Goal: Transaction & Acquisition: Purchase product/service

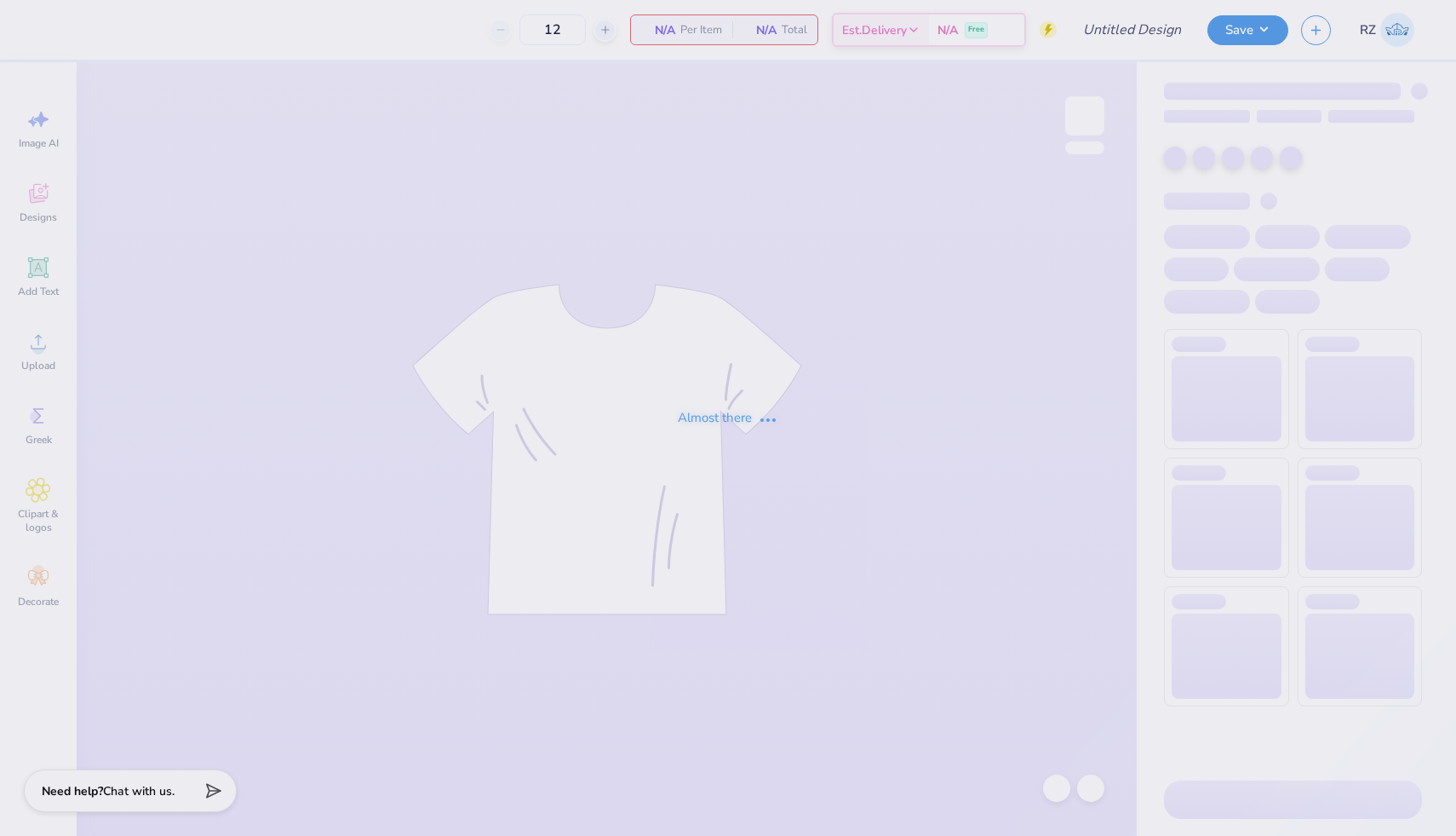
type input "SK Sisterhood Retreat"
type input "130"
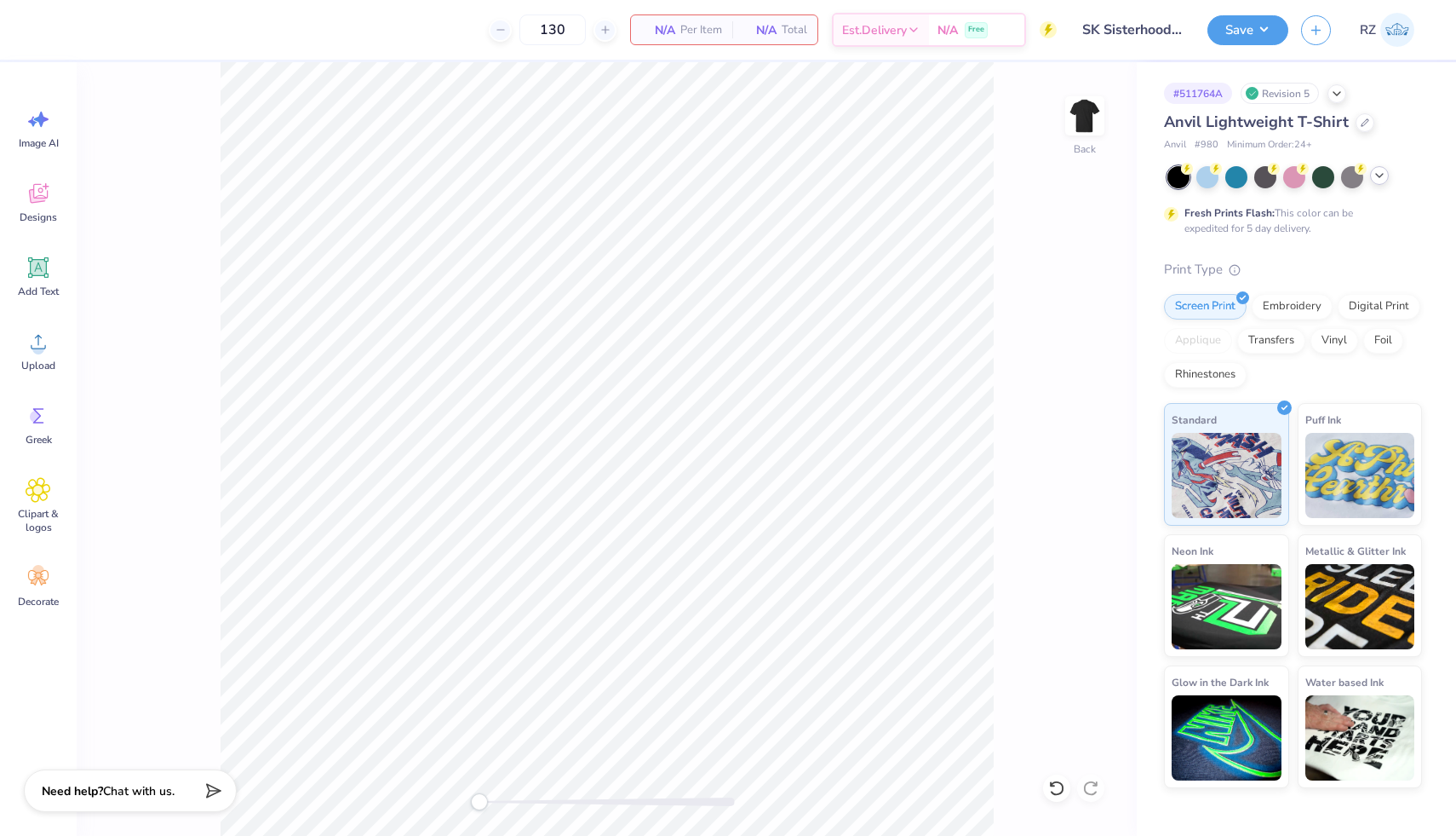
click at [1378, 173] on icon at bounding box center [1380, 176] width 13 height 13
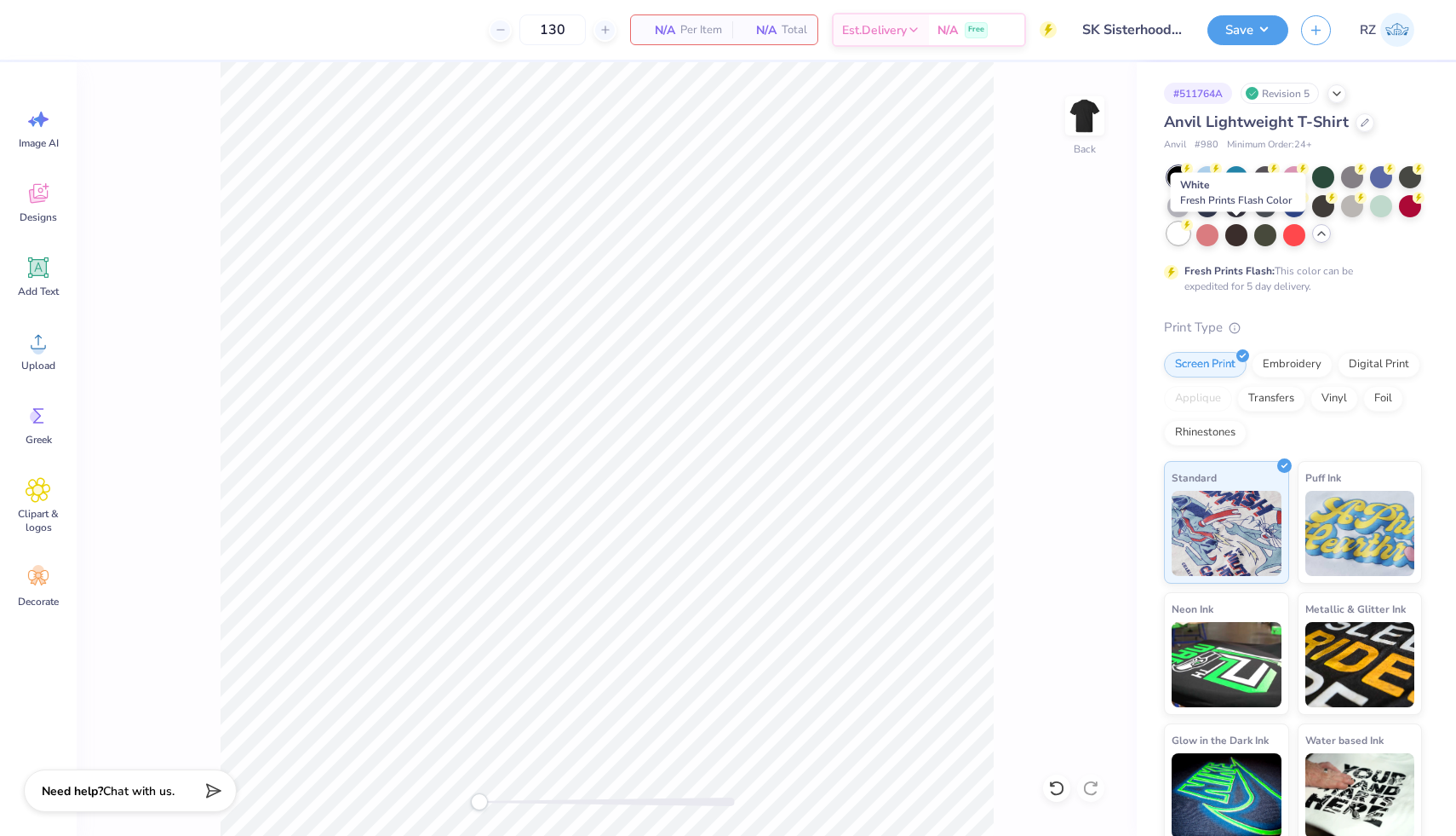
click at [1190, 233] on div at bounding box center [1178, 233] width 22 height 22
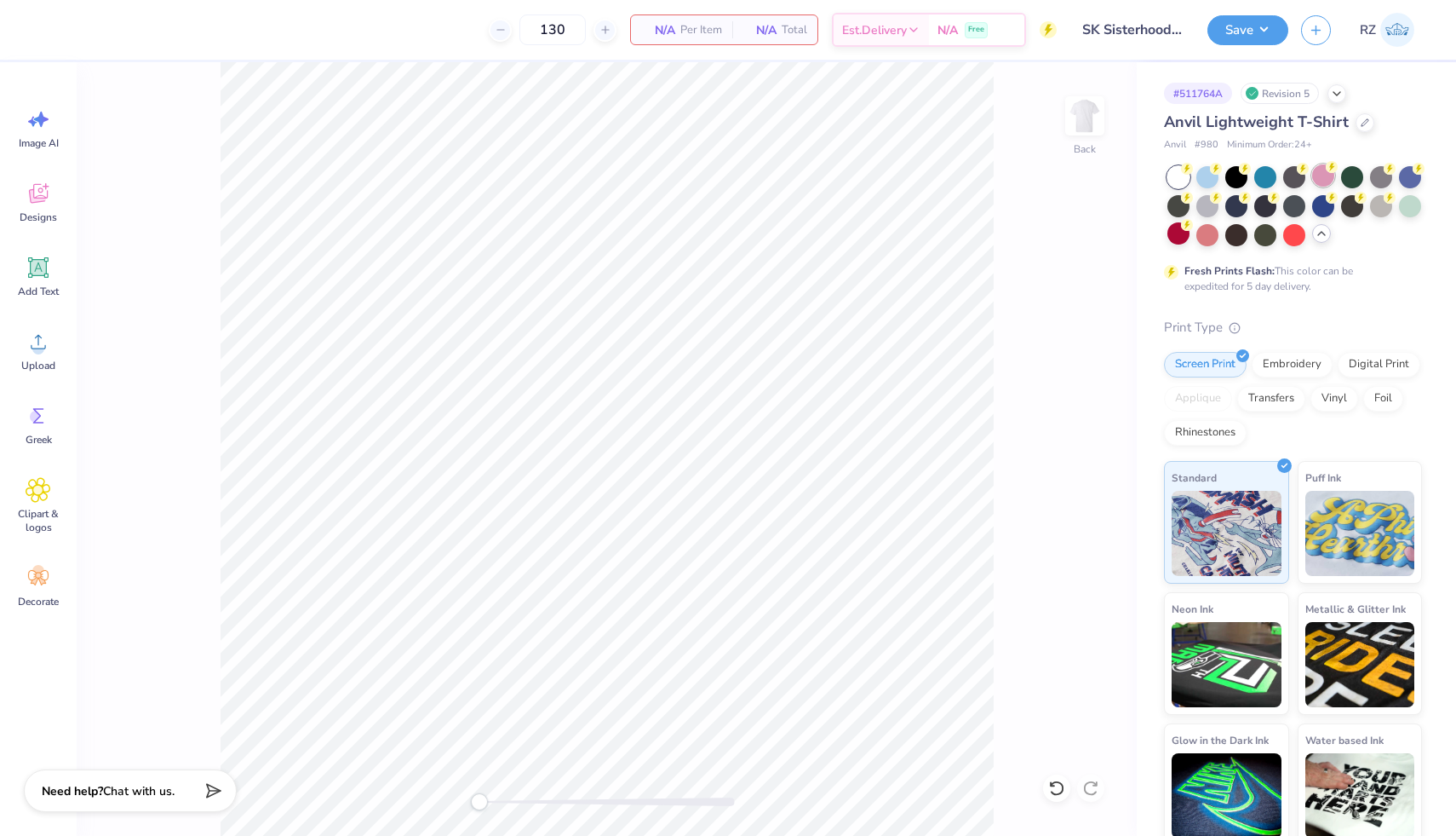
click at [1316, 180] on div at bounding box center [1323, 175] width 22 height 22
click at [1190, 234] on div at bounding box center [1178, 233] width 22 height 22
click at [1079, 114] on img at bounding box center [1085, 116] width 68 height 68
click at [42, 264] on icon at bounding box center [39, 267] width 16 height 16
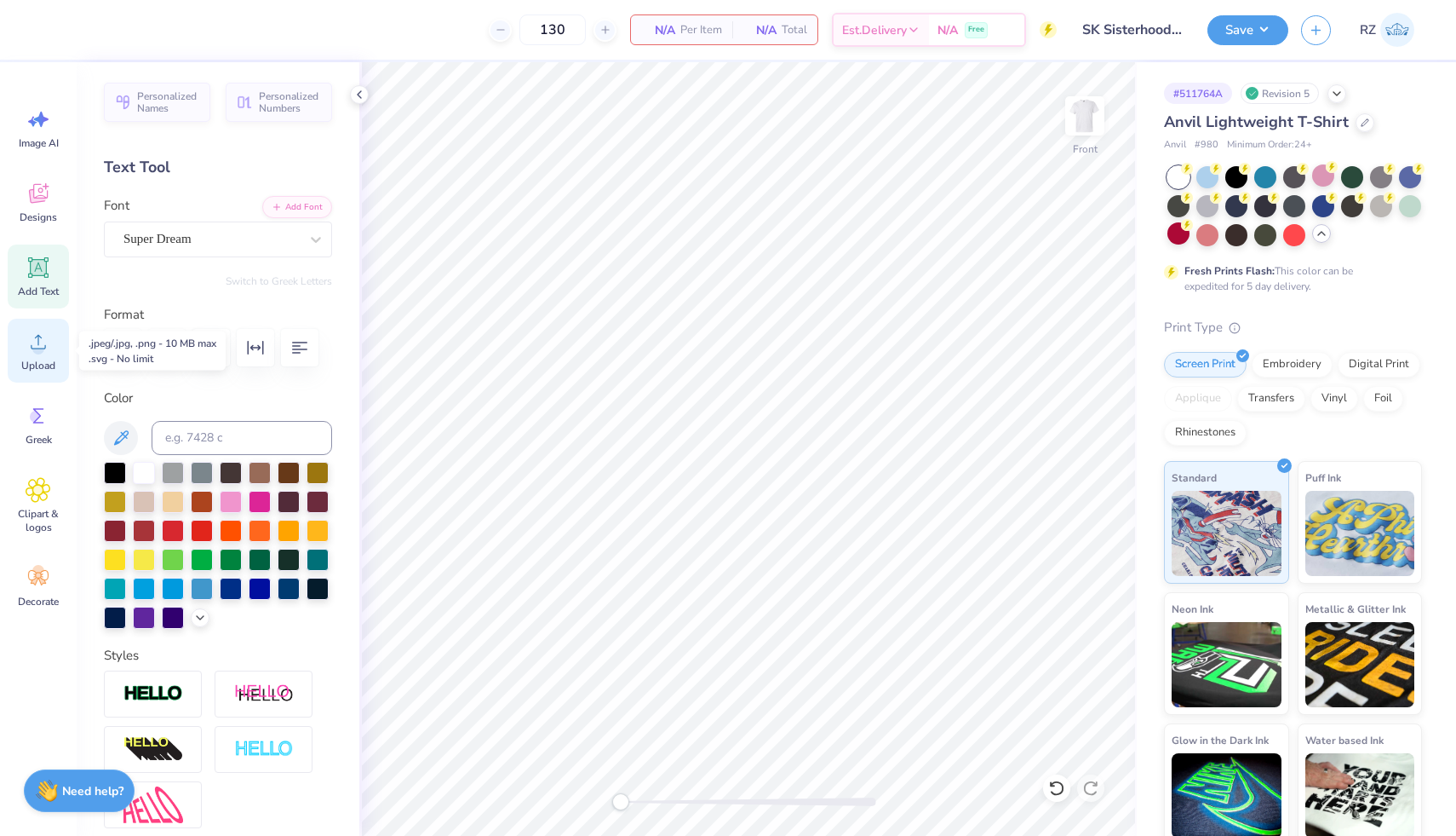
click at [41, 357] on div "Upload" at bounding box center [38, 351] width 61 height 64
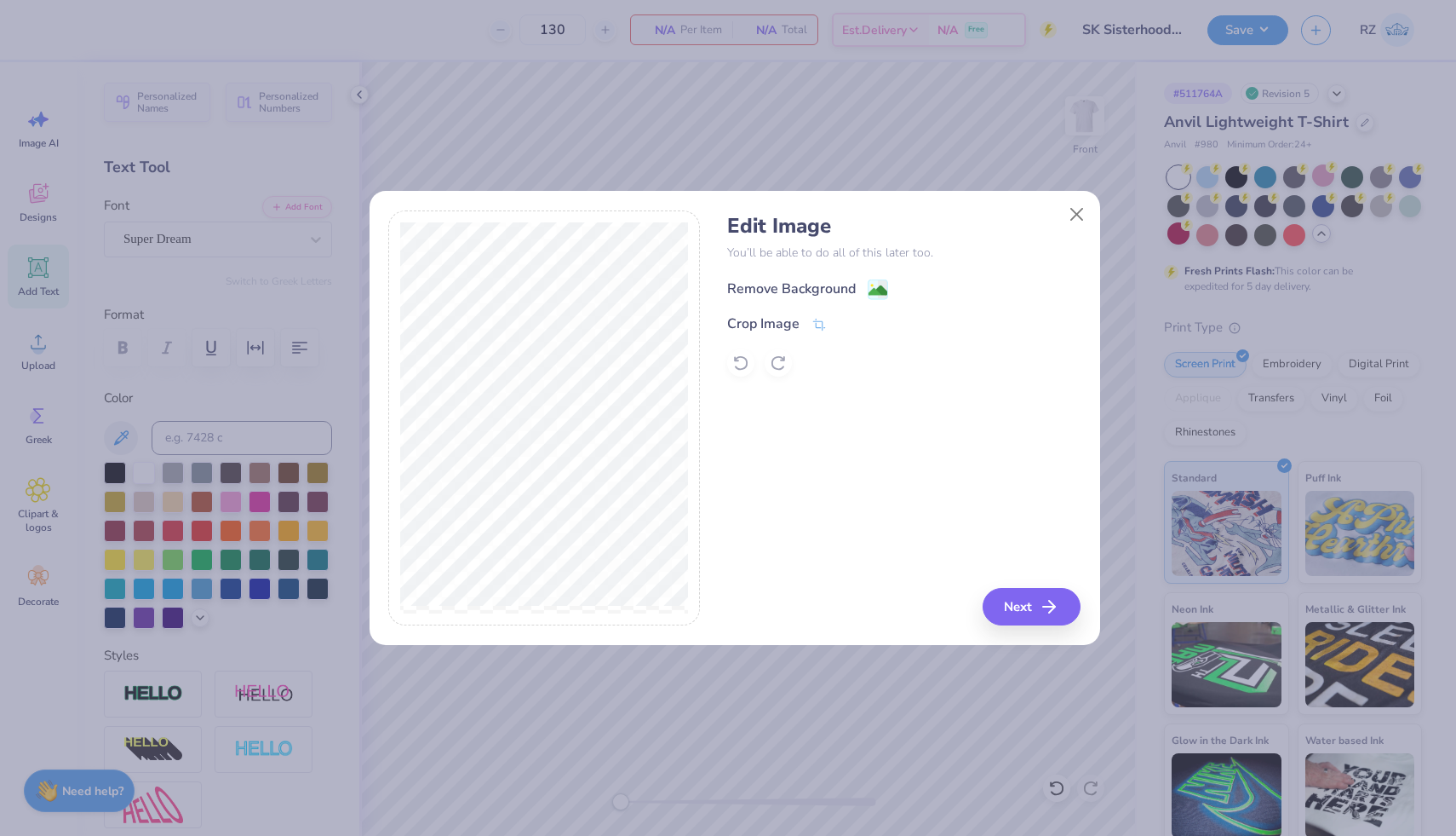
click at [880, 281] on image at bounding box center [878, 291] width 19 height 19
click at [1018, 602] on button "Next" at bounding box center [1034, 607] width 98 height 38
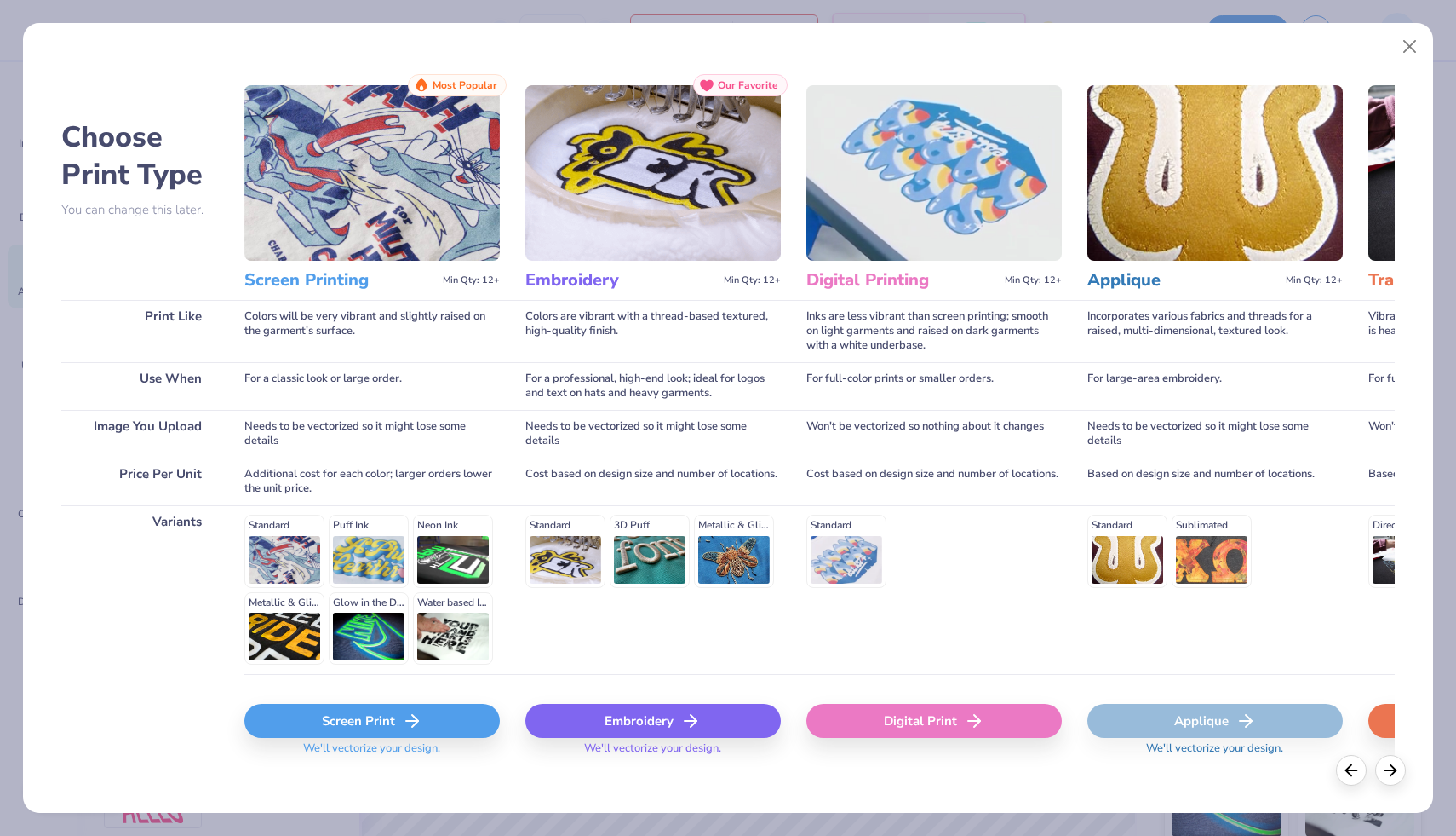
click at [462, 729] on div "Screen Print" at bounding box center [372, 721] width 256 height 34
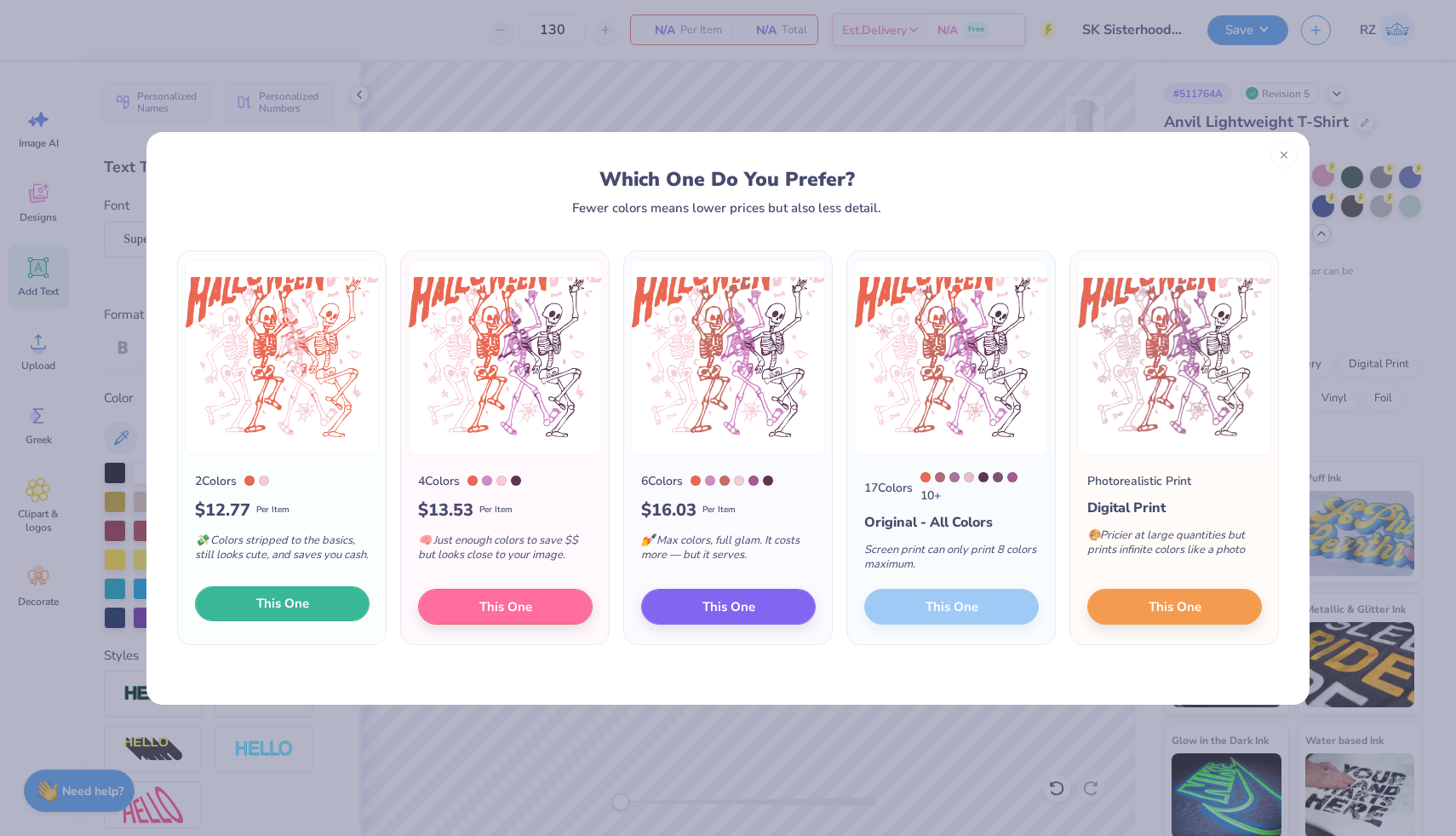
click at [306, 602] on span "This One" at bounding box center [283, 604] width 53 height 20
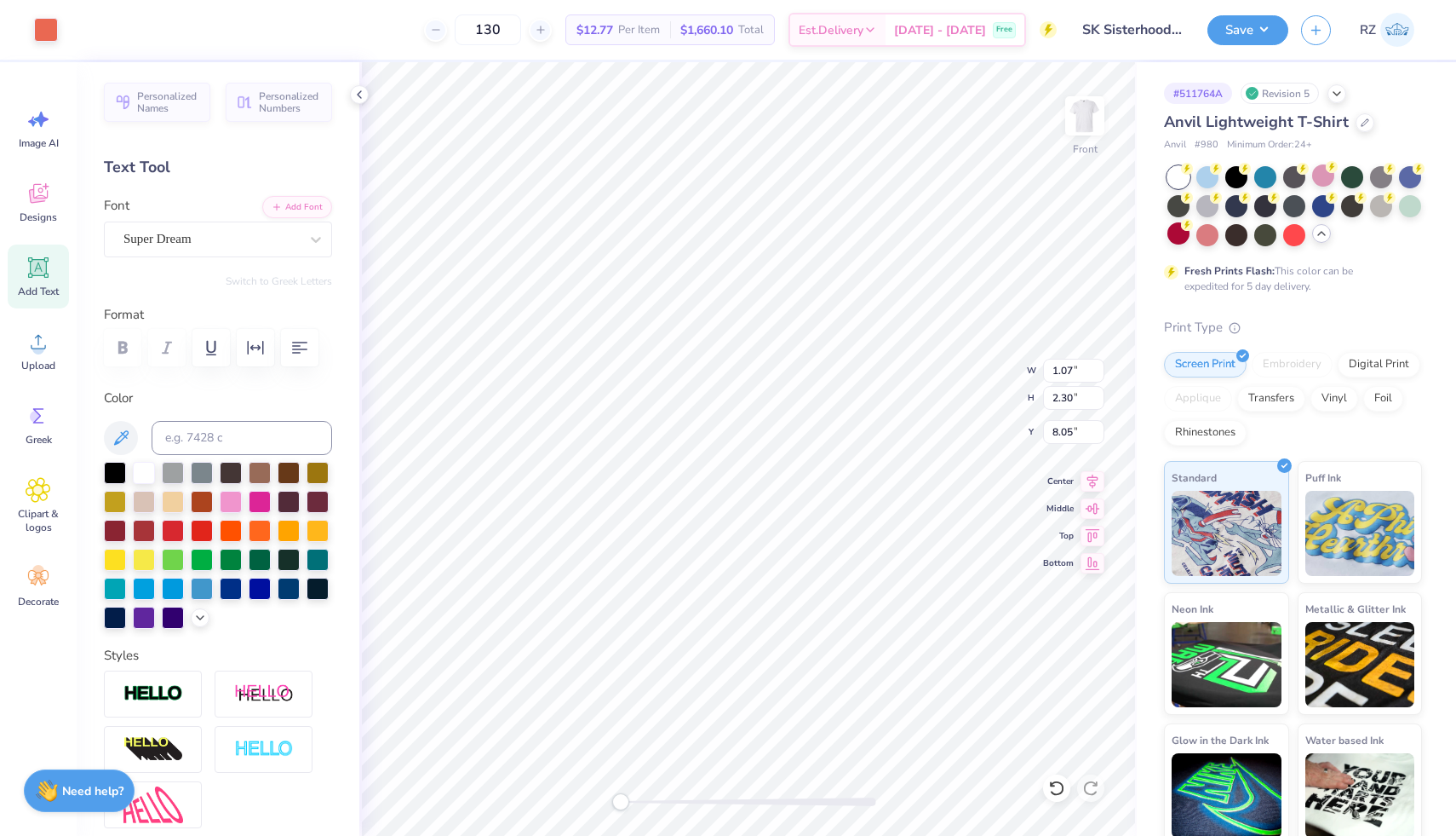
type input "1.96"
type input "3.92"
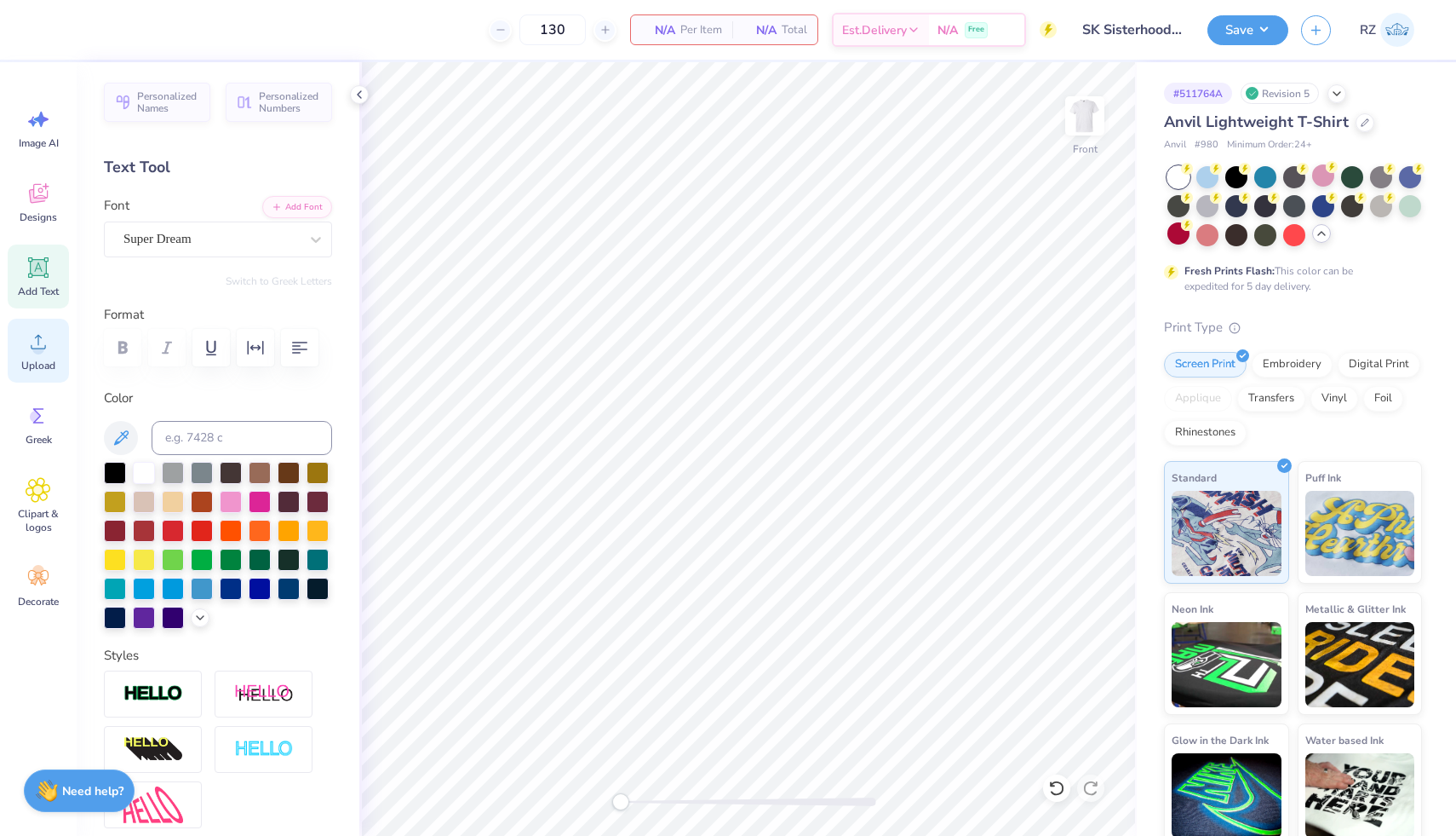
click at [53, 353] on div "Upload" at bounding box center [38, 351] width 61 height 64
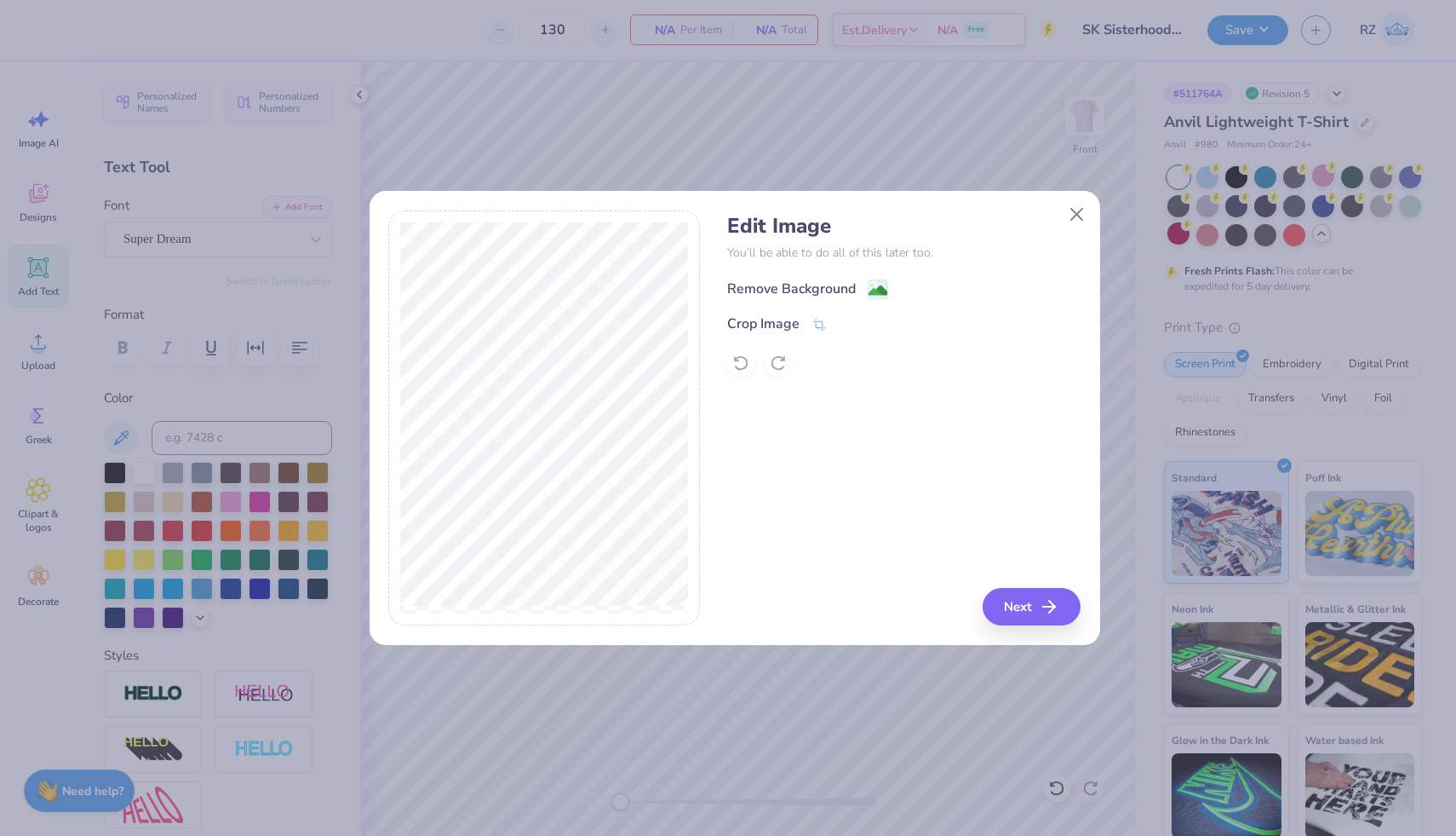
click at [872, 286] on circle at bounding box center [871, 285] width 3 height 3
click at [1071, 217] on button "Close" at bounding box center [1076, 214] width 32 height 32
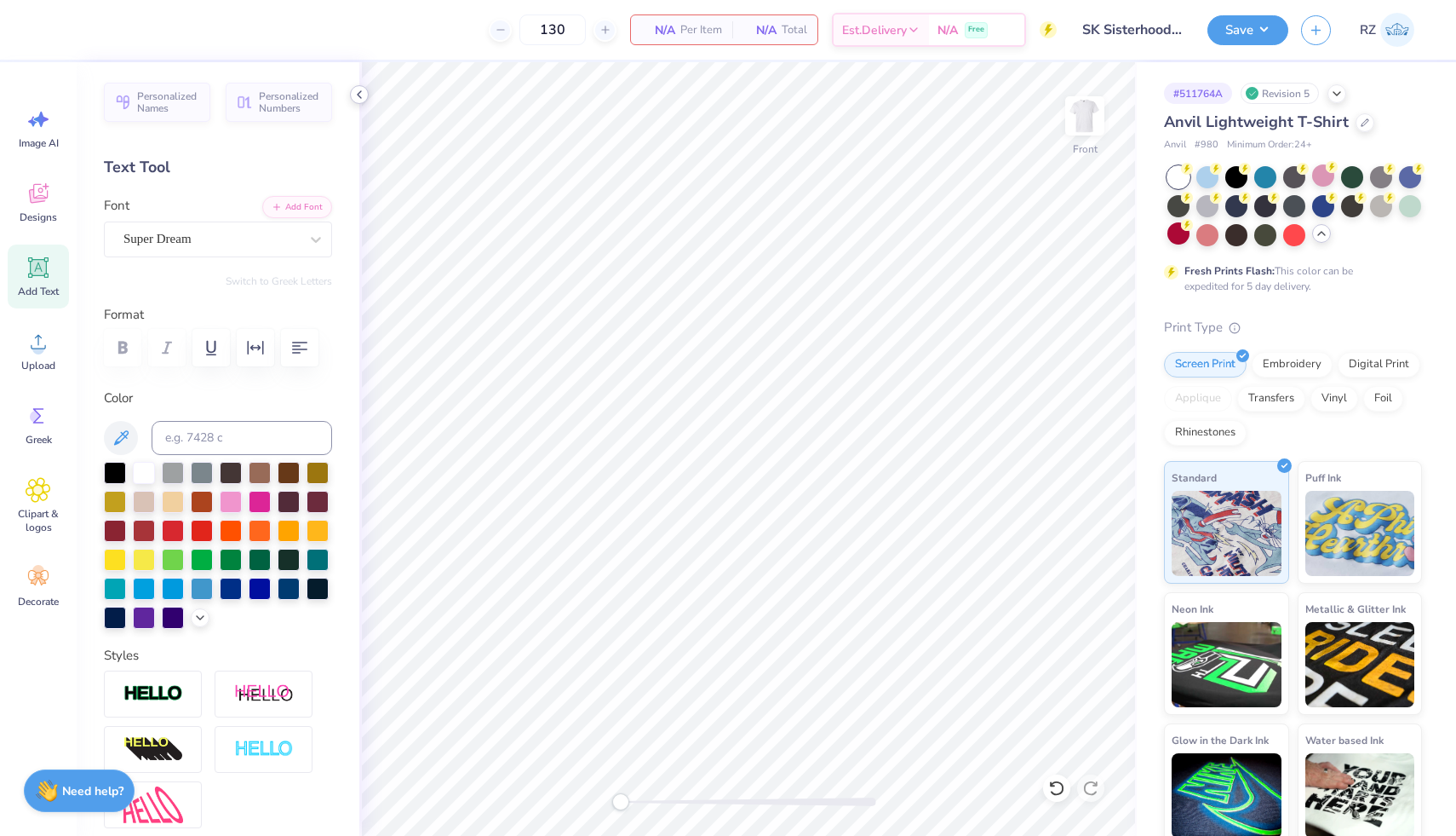
click at [361, 91] on icon at bounding box center [359, 94] width 13 height 13
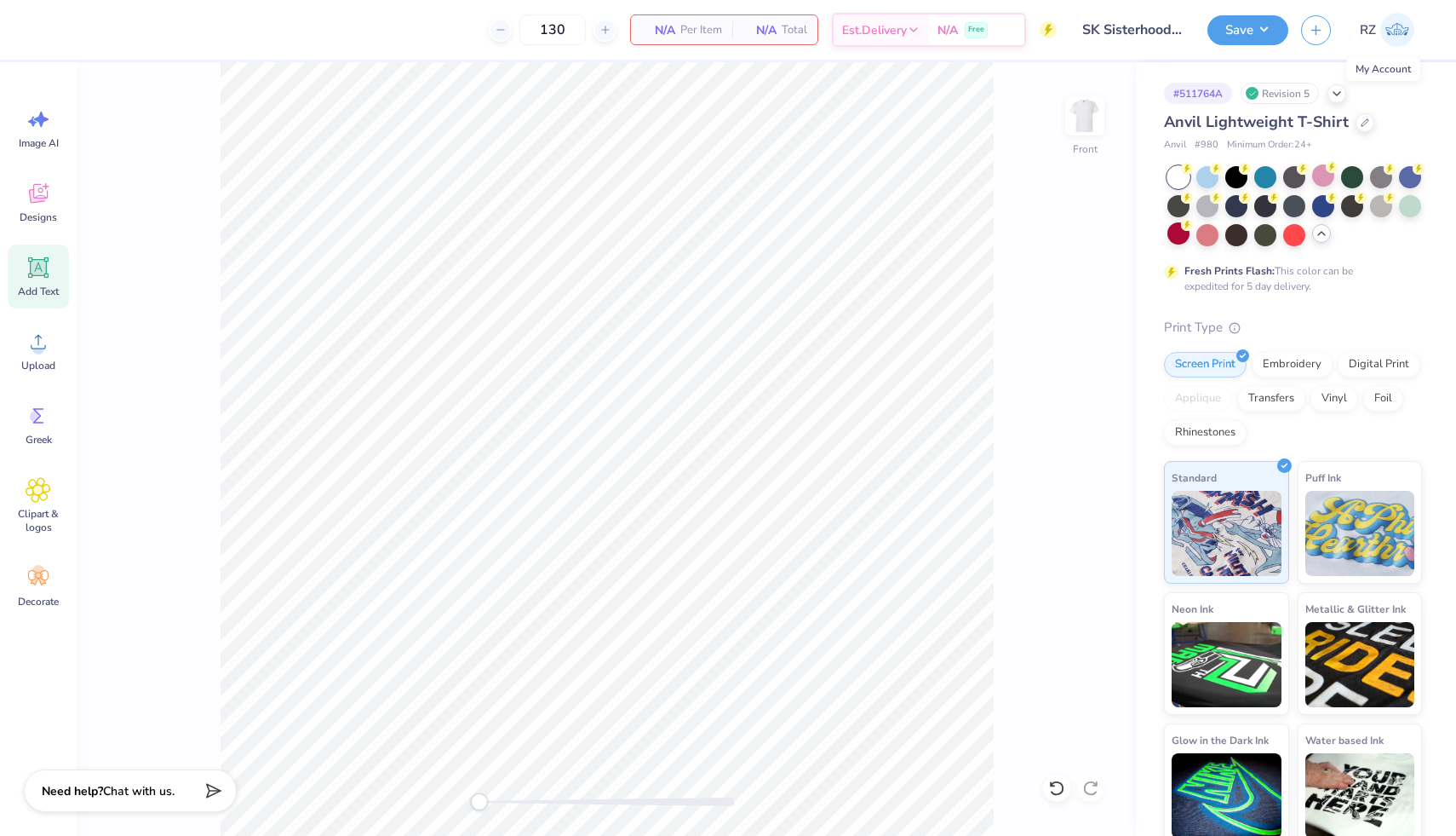
click at [1386, 21] on img at bounding box center [1398, 30] width 34 height 34
